Goal: Task Accomplishment & Management: Manage account settings

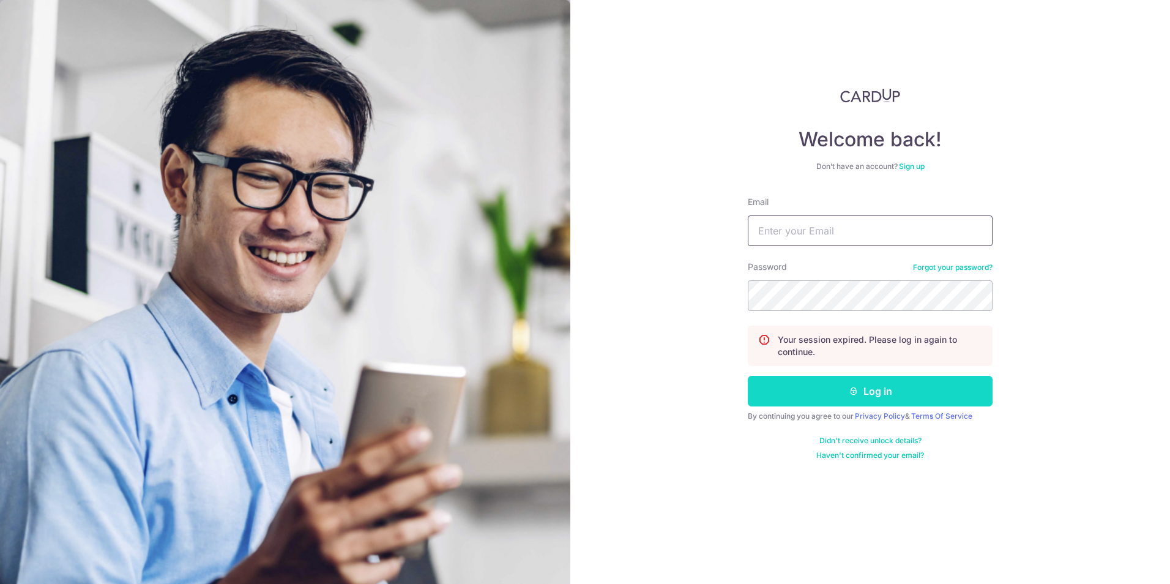
type input "[PERSON_NAME][EMAIL_ADDRESS][DOMAIN_NAME]"
click at [857, 379] on button "Log in" at bounding box center [870, 391] width 245 height 31
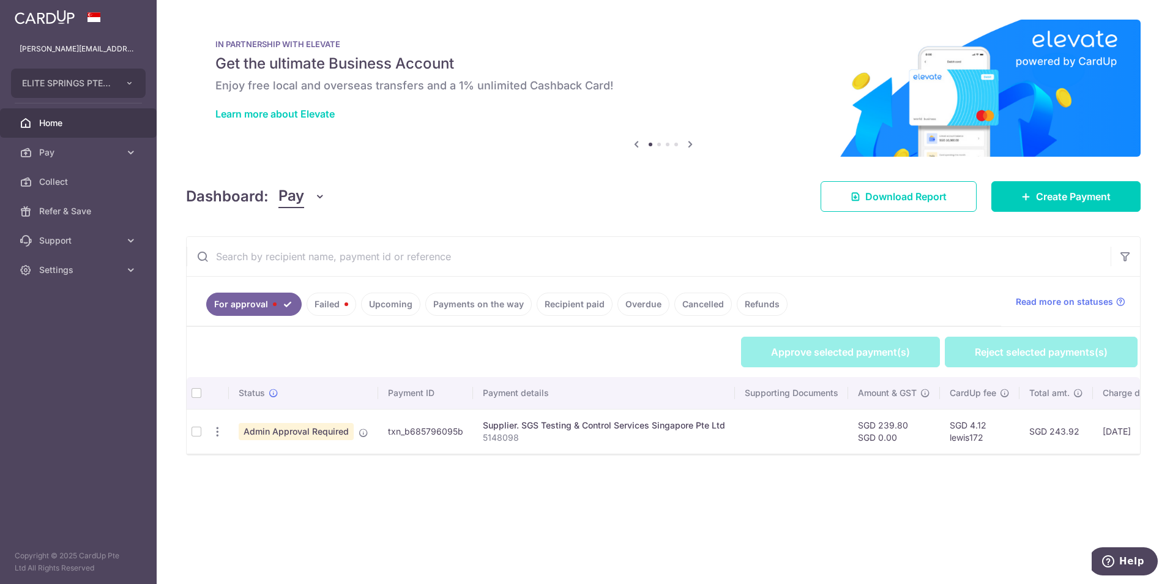
click at [190, 431] on td at bounding box center [197, 431] width 20 height 45
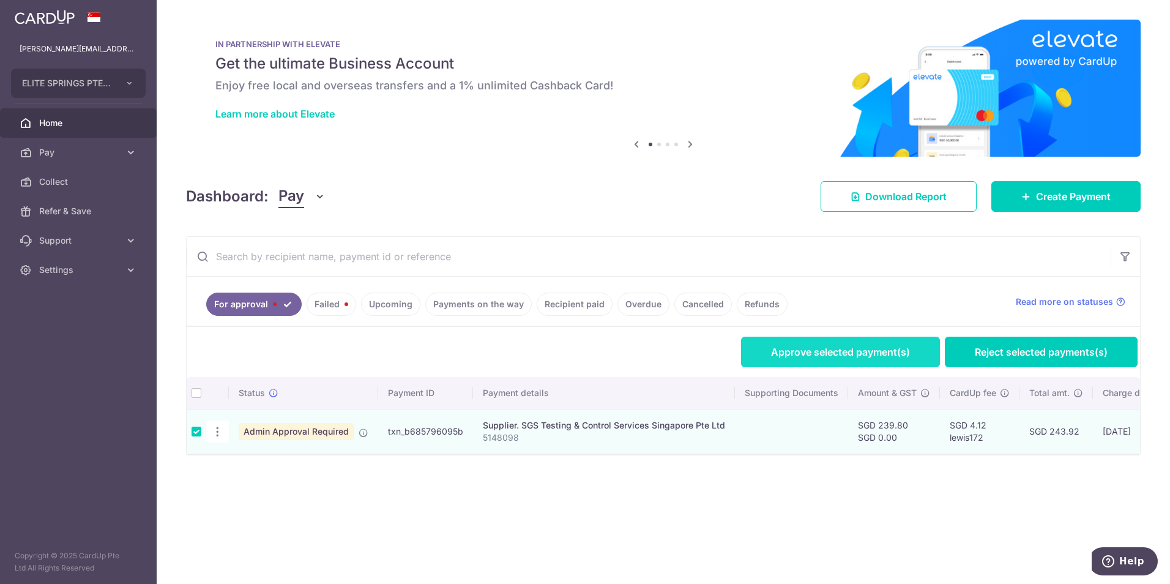
click at [774, 357] on link "Approve selected payment(s)" at bounding box center [840, 351] width 199 height 31
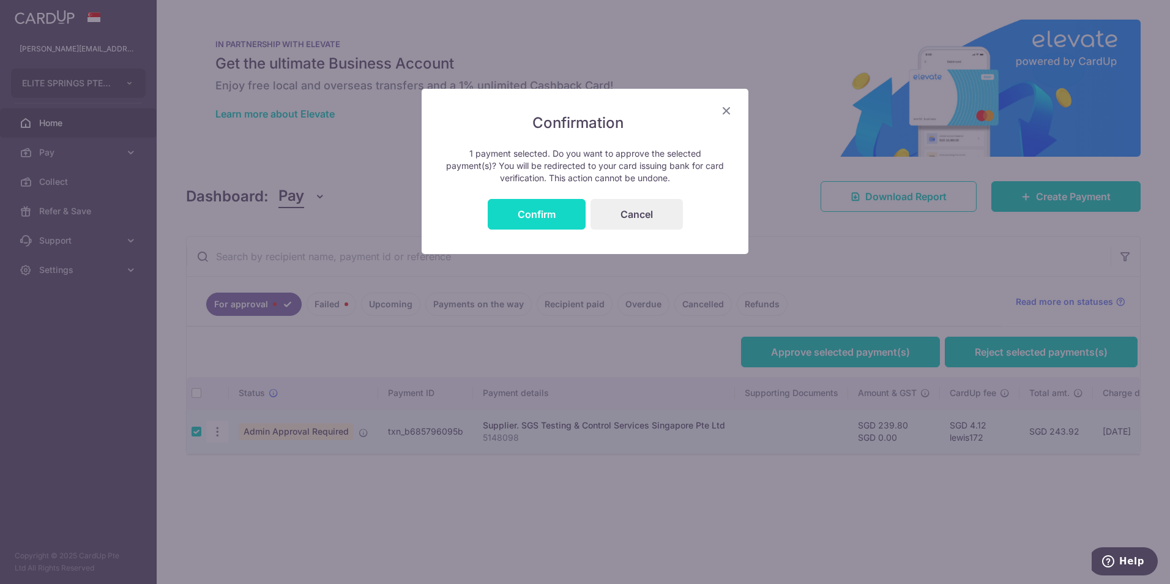
click at [569, 221] on button "Confirm" at bounding box center [537, 214] width 98 height 31
